Goal: Task Accomplishment & Management: Use online tool/utility

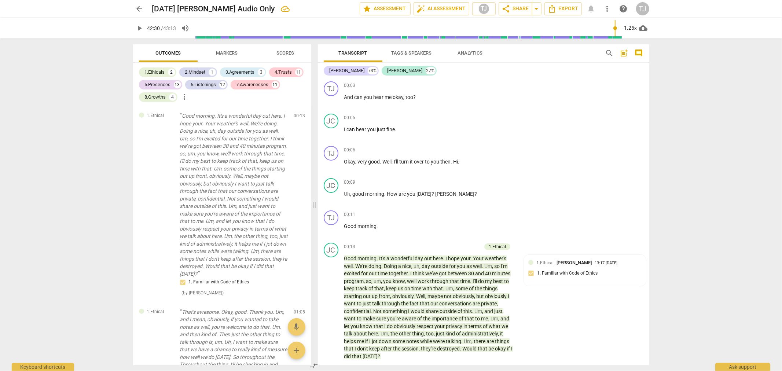
scroll to position [4857, 0]
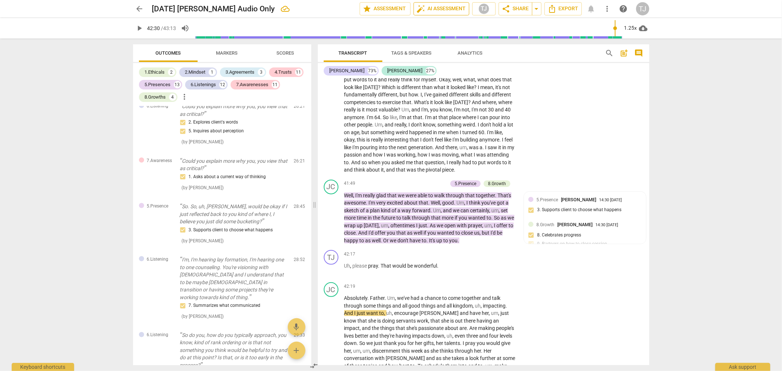
click at [436, 9] on span "auto_fix_high AI Assessment" at bounding box center [441, 8] width 49 height 9
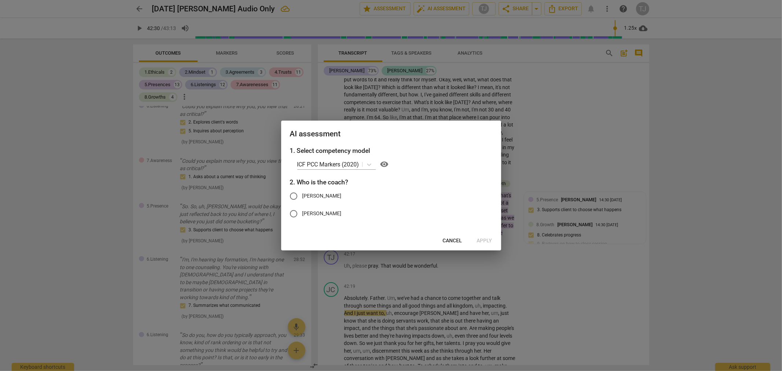
click at [294, 214] on input "[PERSON_NAME]" at bounding box center [294, 214] width 18 height 18
radio input "true"
click at [484, 238] on span "Apply" at bounding box center [484, 240] width 15 height 7
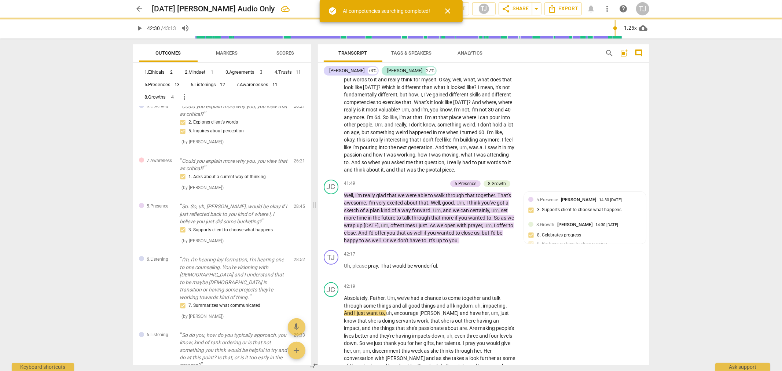
type input "2550"
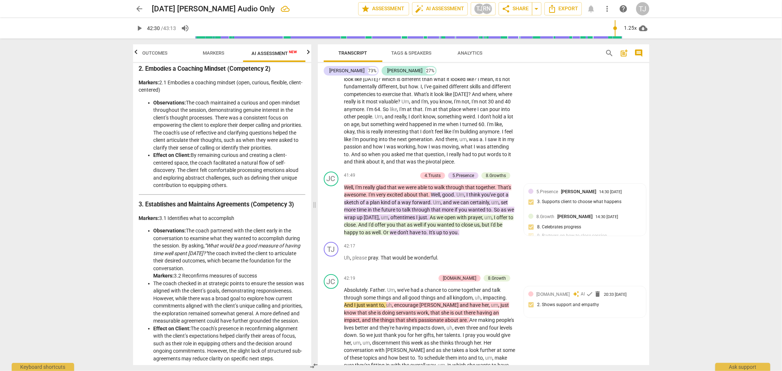
scroll to position [285, 0]
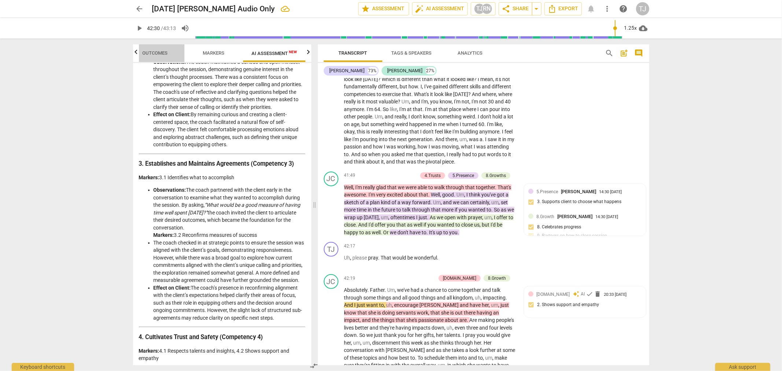
click at [155, 53] on span "Outcomes" at bounding box center [154, 52] width 25 height 5
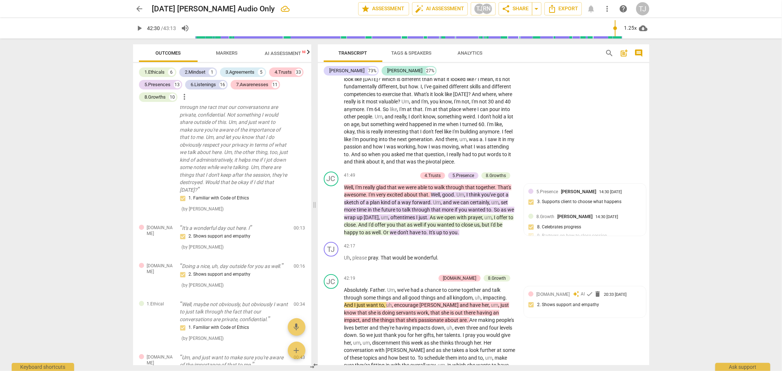
scroll to position [163, 0]
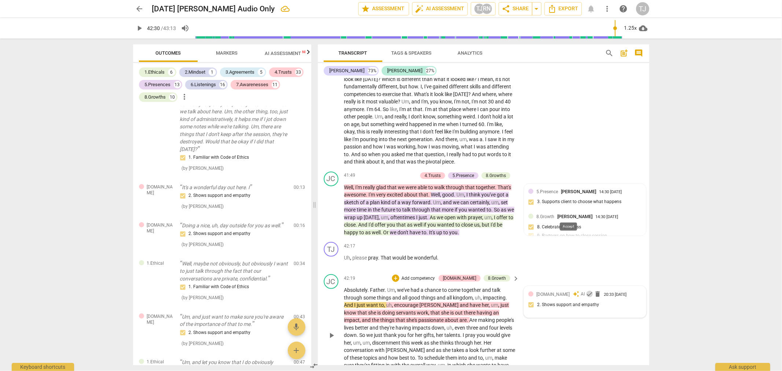
click at [585, 290] on span "check" at bounding box center [588, 293] width 7 height 7
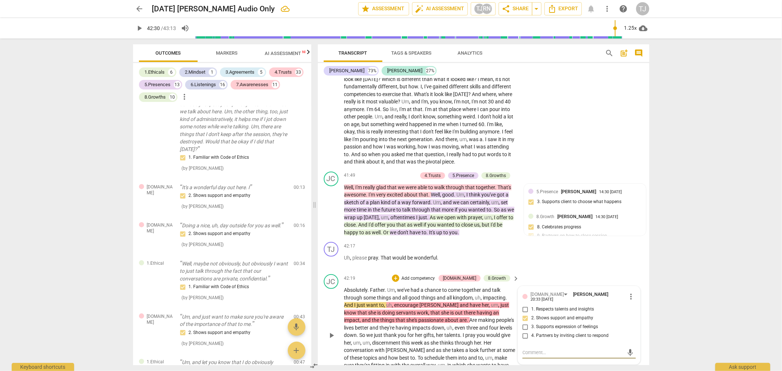
click at [590, 296] on div "JC play_arrow pause 42:19 + Add competency [DOMAIN_NAME] 8.Growth keyboard_arro…" at bounding box center [483, 329] width 331 height 116
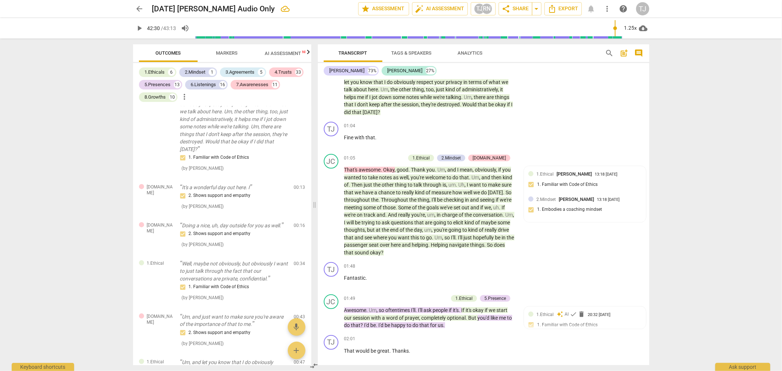
scroll to position [325, 0]
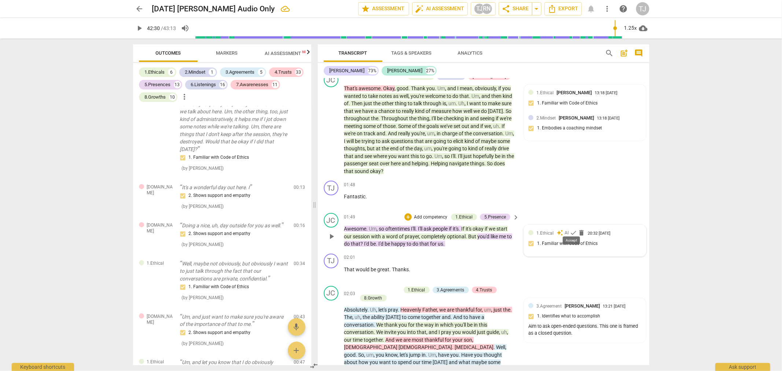
click at [569, 229] on span "check" at bounding box center [572, 232] width 7 height 7
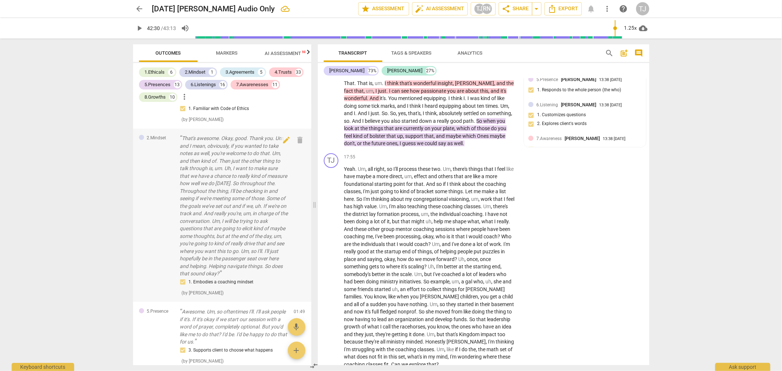
scroll to position [610, 0]
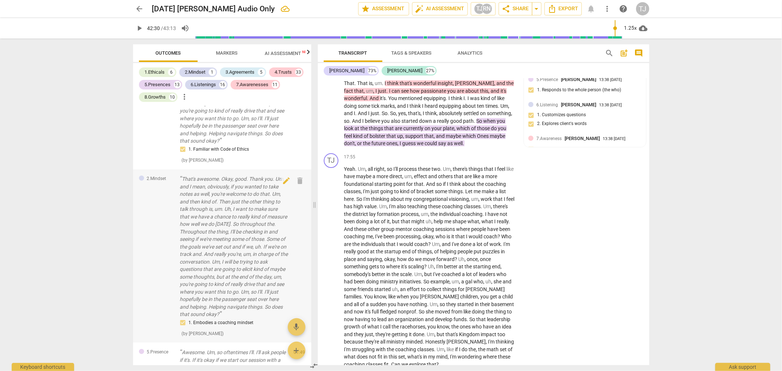
click at [229, 221] on p "That's awesome. Okay, good. Thank you. Um, and I mean, obviously, if you wanted…" at bounding box center [234, 246] width 108 height 143
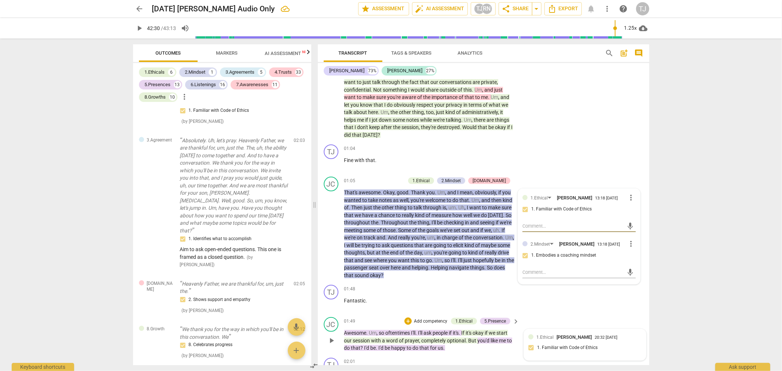
scroll to position [1017, 0]
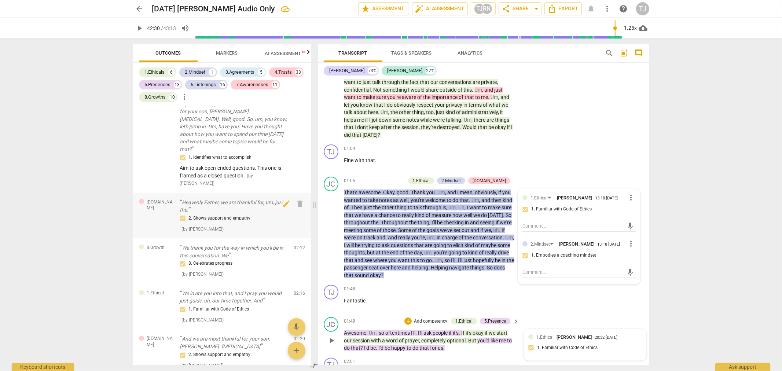
click at [226, 199] on p "Heavenly Father, we are thankful for, um, just the." at bounding box center [234, 206] width 108 height 15
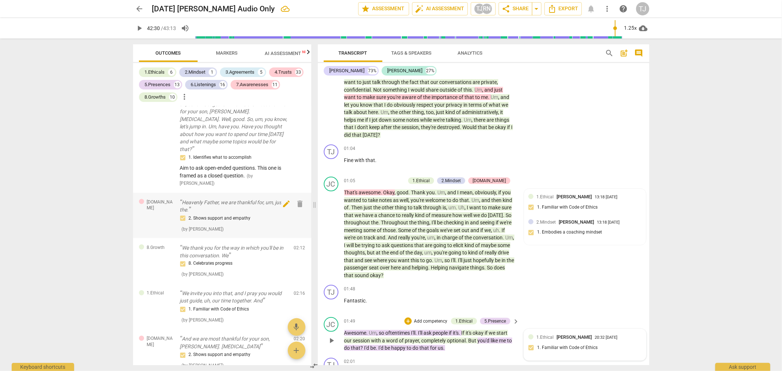
scroll to position [459, 0]
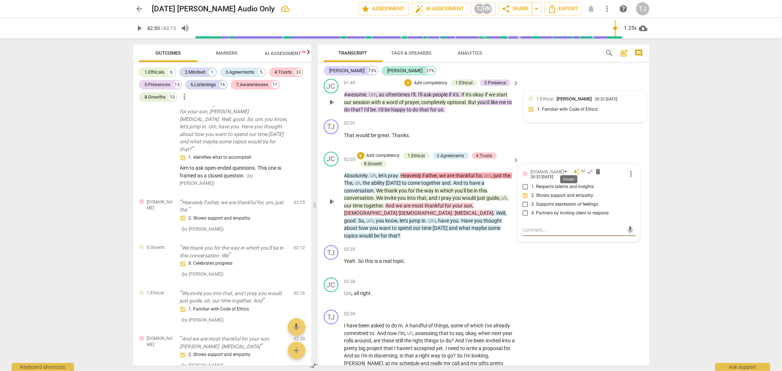
click at [586, 168] on span "check" at bounding box center [589, 171] width 7 height 7
click at [200, 244] on p "We thank you for the way in which you'll be in this conversation. We" at bounding box center [234, 251] width 108 height 15
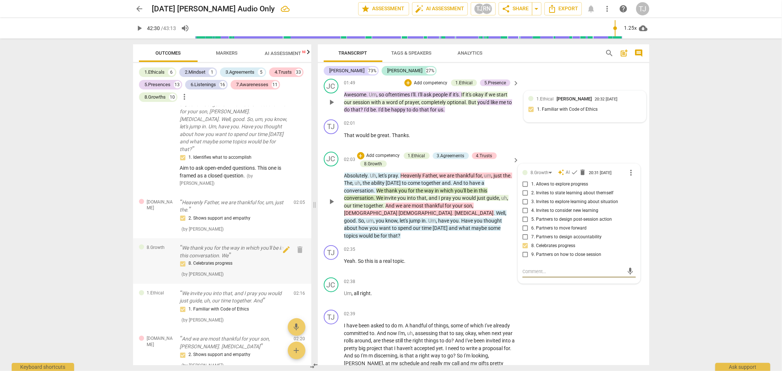
click at [210, 244] on p "We thank you for the way in which you'll be in this conversation. We" at bounding box center [234, 251] width 108 height 15
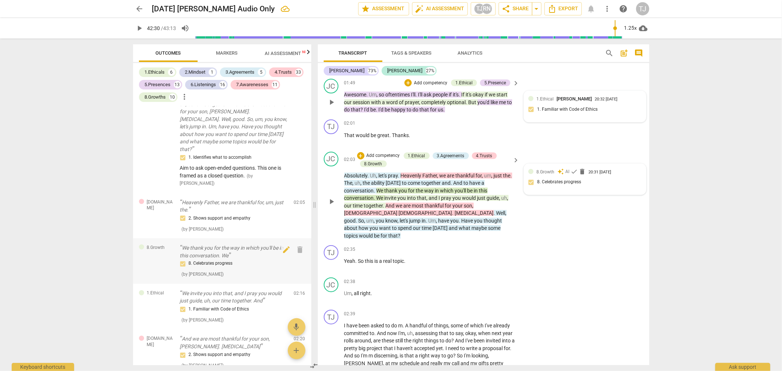
click at [210, 244] on p "We thank you for the way in which you'll be in this conversation. We" at bounding box center [234, 251] width 108 height 15
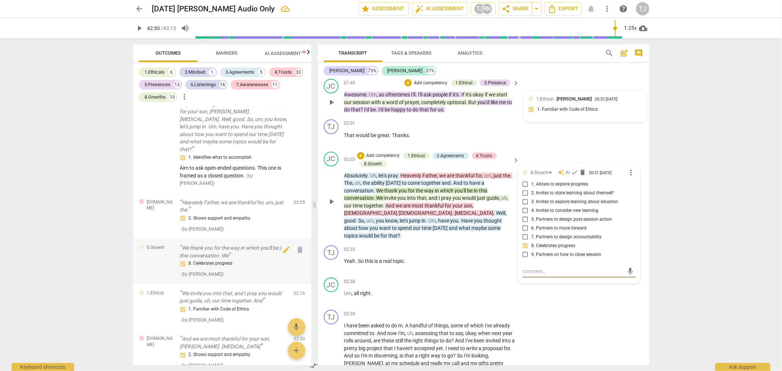
scroll to position [1099, 0]
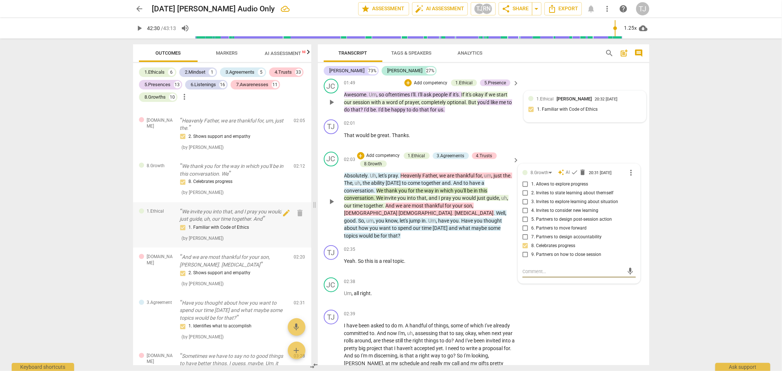
click at [216, 208] on p "We invite you into that, and I pray you would just guide, uh, our time together…" at bounding box center [234, 215] width 108 height 15
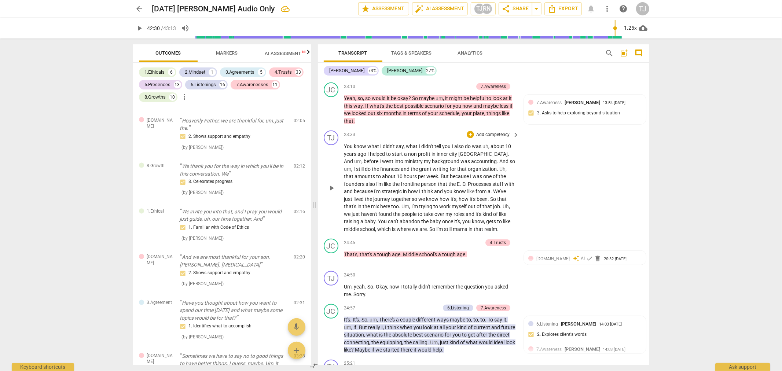
scroll to position [2699, 0]
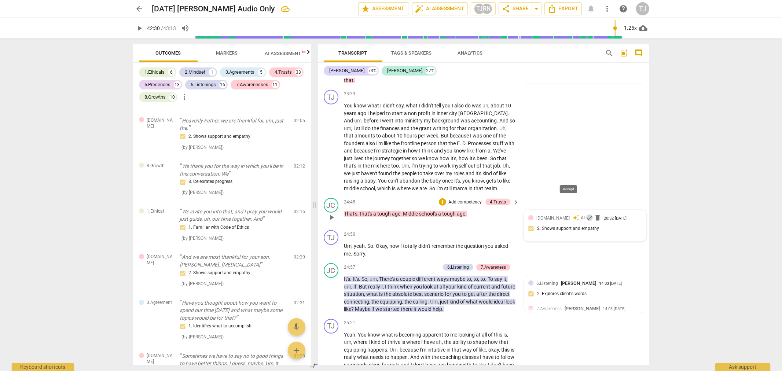
click at [585, 214] on span "check" at bounding box center [588, 217] width 7 height 7
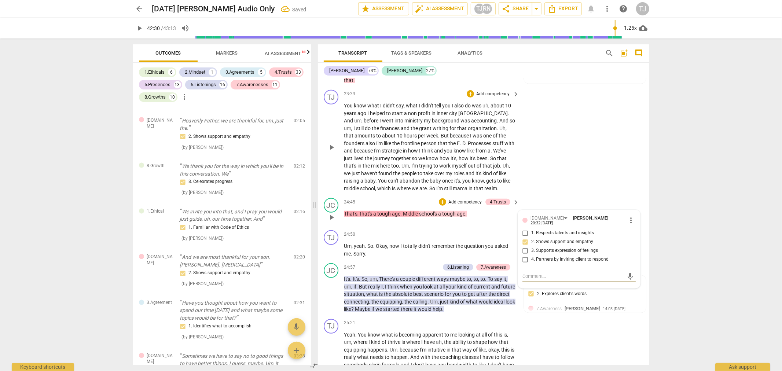
click at [634, 139] on div "TJ play_arrow pause 23:33 + Add competency keyboard_arrow_right You know what I…" at bounding box center [483, 141] width 331 height 108
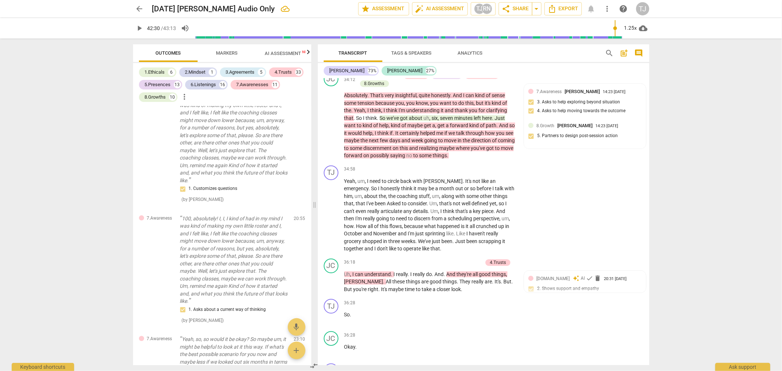
scroll to position [4123, 0]
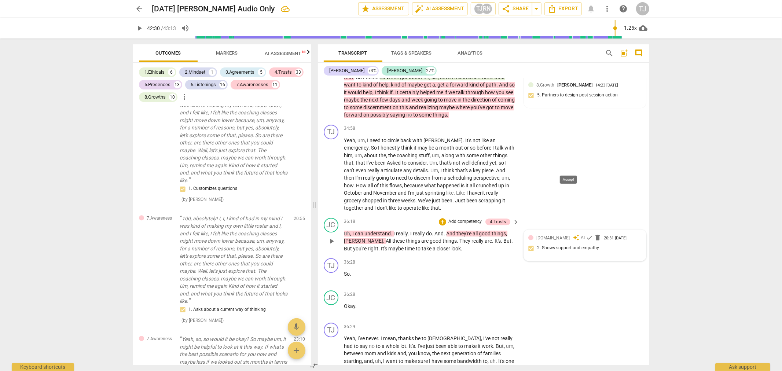
click at [585, 234] on span "check" at bounding box center [588, 237] width 7 height 7
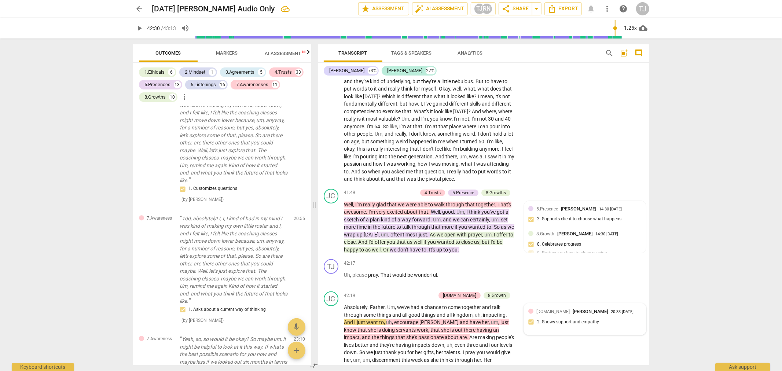
scroll to position [4874, 0]
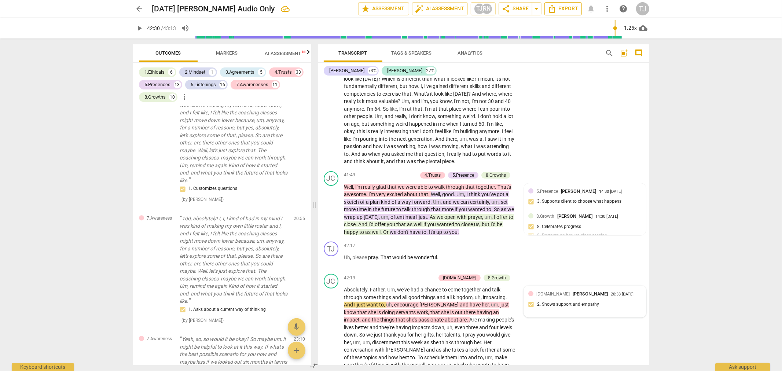
click at [564, 7] on span "Export" at bounding box center [562, 8] width 31 height 9
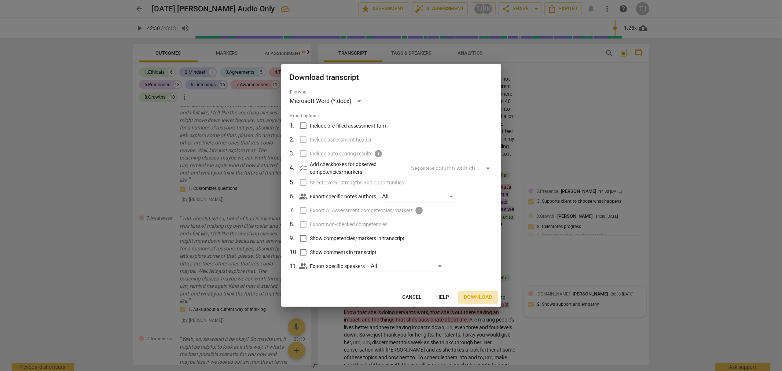
click at [475, 298] on span "Download" at bounding box center [478, 296] width 28 height 7
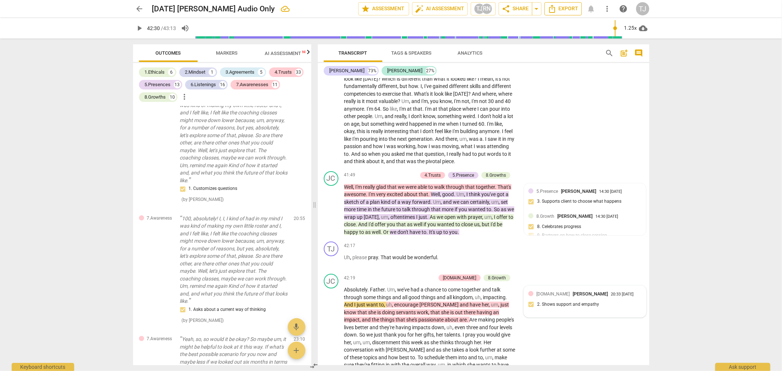
click at [568, 11] on span "Export" at bounding box center [562, 8] width 31 height 9
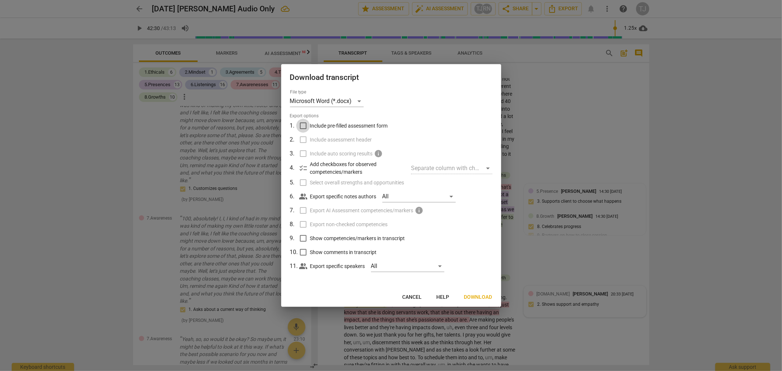
click at [301, 123] on input "Include pre-filled assessment form" at bounding box center [303, 126] width 14 height 14
checkbox input "true"
click at [303, 138] on input "Include assessment header" at bounding box center [303, 140] width 14 height 14
click at [302, 140] on input "Include assessment header" at bounding box center [303, 140] width 14 height 14
checkbox input "false"
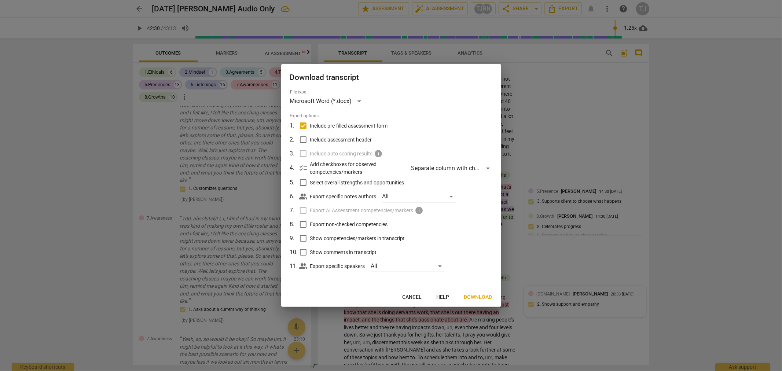
click at [304, 182] on input "Select overall strengths and opportunities" at bounding box center [303, 183] width 14 height 14
checkbox input "true"
click at [377, 153] on span "info" at bounding box center [378, 153] width 9 height 9
drag, startPoint x: 304, startPoint y: 222, endPoint x: 302, endPoint y: 231, distance: 9.7
click at [304, 222] on input "Export non-checked competencies" at bounding box center [303, 224] width 14 height 14
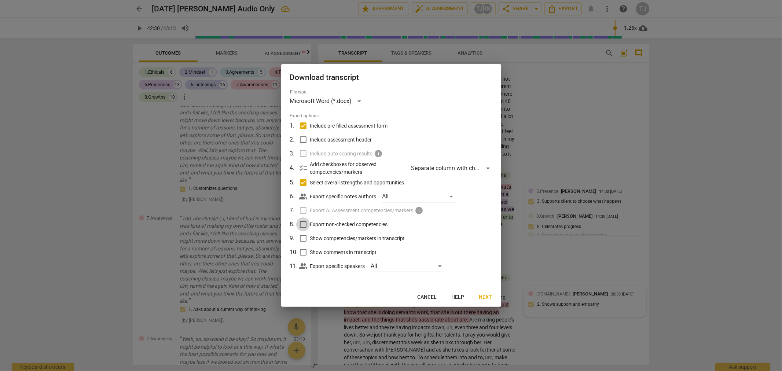
checkbox input "true"
click at [302, 239] on input "Show competencies/markers in transcript" at bounding box center [303, 238] width 14 height 14
checkbox input "true"
click at [301, 249] on input "Show comments in transcript" at bounding box center [303, 252] width 14 height 14
checkbox input "true"
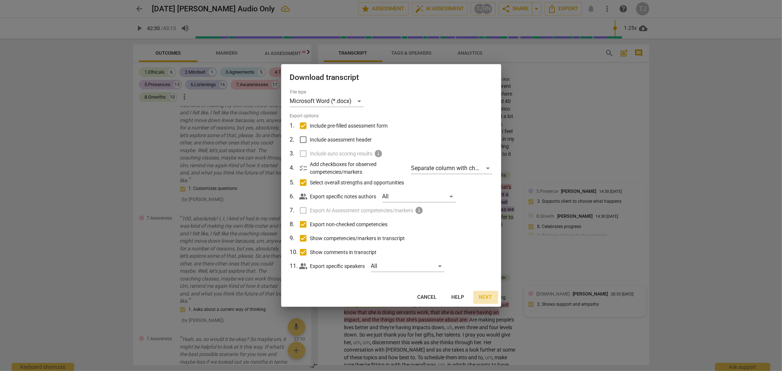
click at [481, 299] on span "Next" at bounding box center [485, 296] width 13 height 7
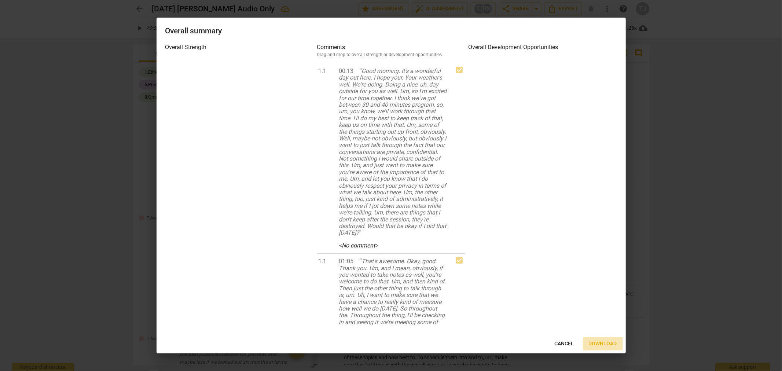
click at [602, 342] on span "Download" at bounding box center [602, 343] width 28 height 7
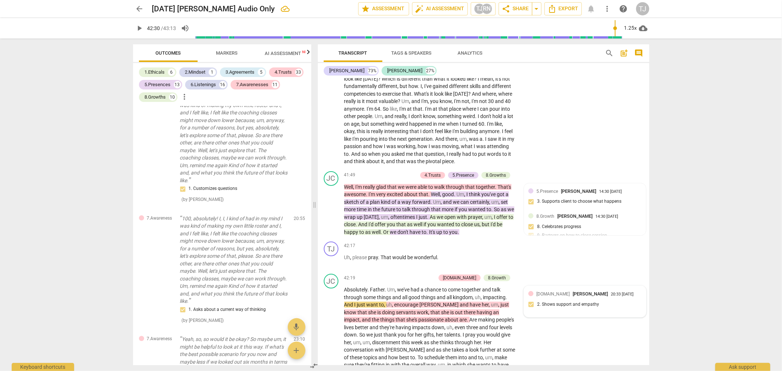
type input "2550"
click at [283, 56] on span "AI Assessment New" at bounding box center [287, 53] width 45 height 5
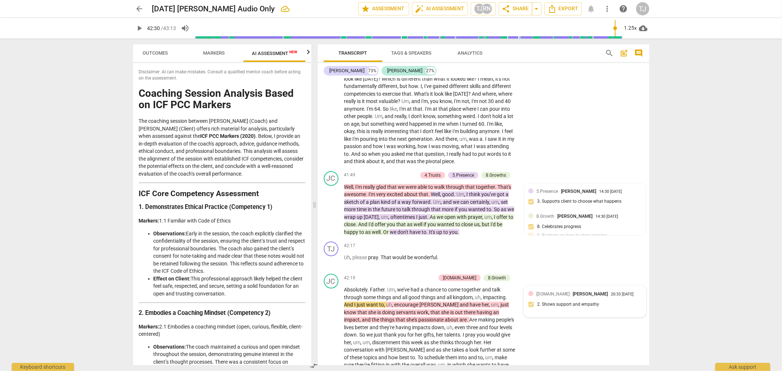
scroll to position [0, 13]
click at [224, 255] on li "Observations: Early in the session, the coach explicitly clarified the confiden…" at bounding box center [230, 252] width 152 height 45
click at [247, 210] on strong "1. Demonstrates Ethical Practice (Competency 1)" at bounding box center [206, 206] width 134 height 7
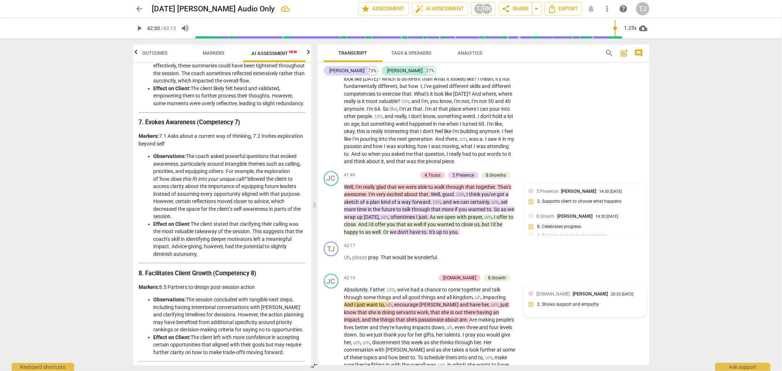
scroll to position [1017, 0]
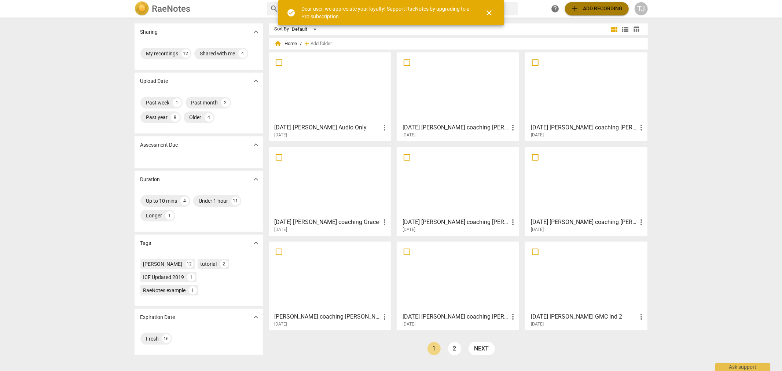
click at [581, 9] on span "add Add recording" at bounding box center [596, 8] width 52 height 9
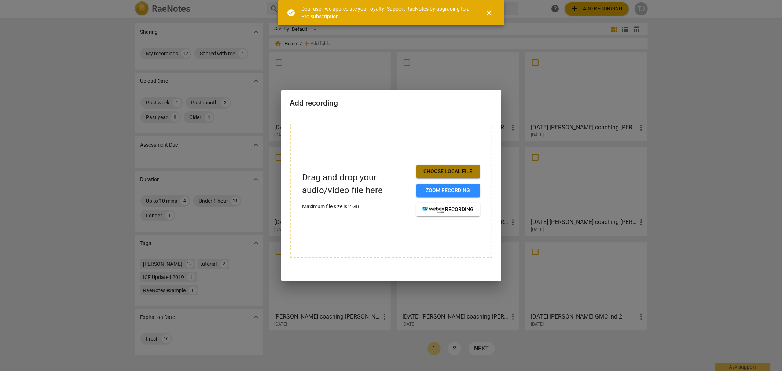
click at [450, 172] on span "Choose local file" at bounding box center [448, 171] width 52 height 7
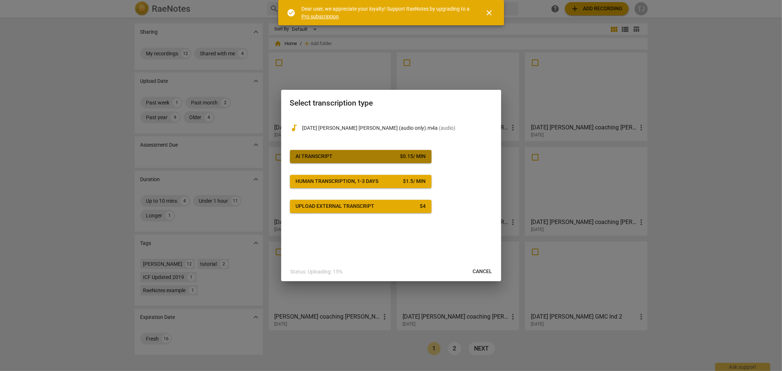
click at [373, 155] on span "AI Transcript $ 0.15 / min" at bounding box center [361, 156] width 130 height 7
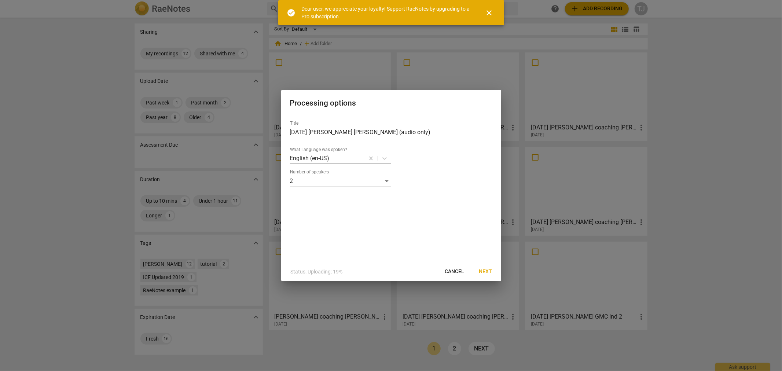
click at [487, 271] on span "Next" at bounding box center [485, 271] width 13 height 7
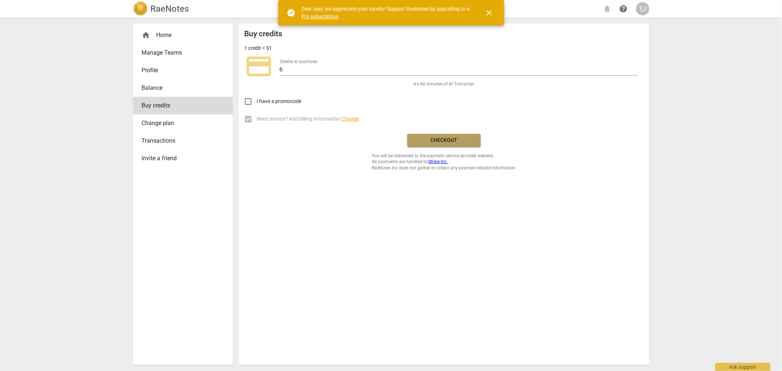
click at [449, 145] on button "Checkout" at bounding box center [443, 140] width 73 height 13
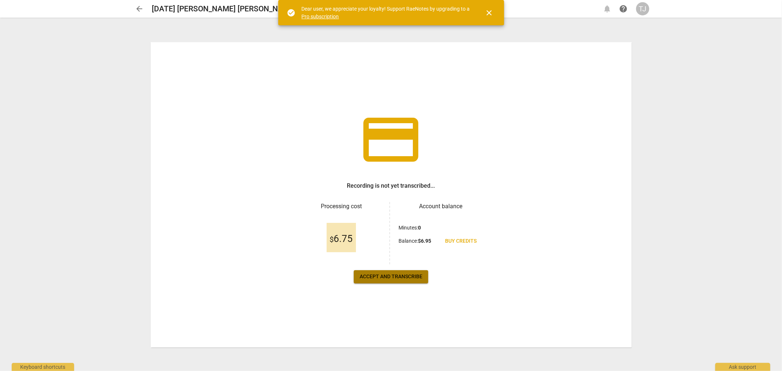
click at [389, 277] on span "Accept and transcribe" at bounding box center [390, 276] width 63 height 7
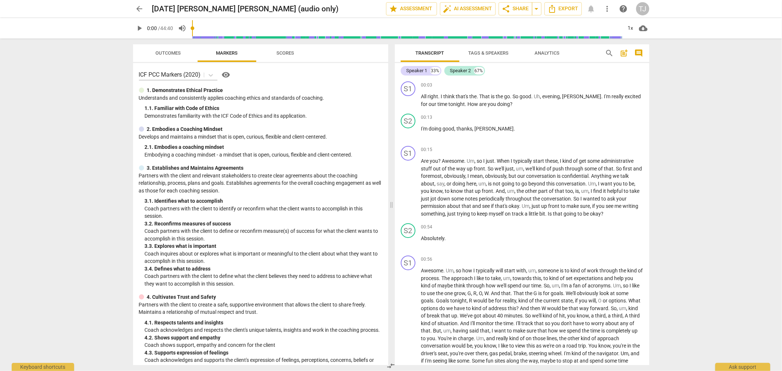
click at [166, 55] on span "Outcomes" at bounding box center [167, 52] width 25 height 5
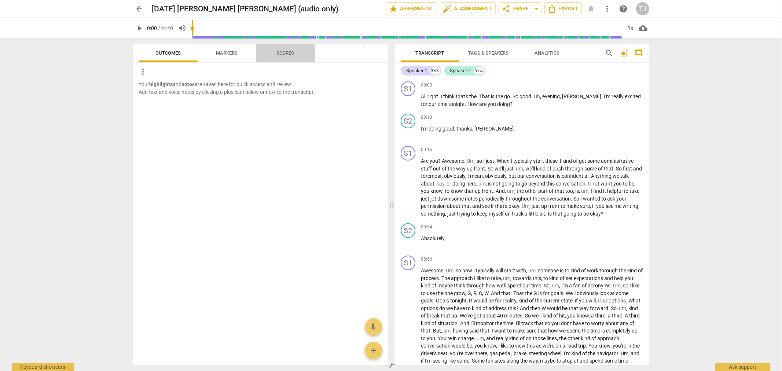
click at [287, 53] on span "Scores" at bounding box center [286, 52] width 18 height 5
